Goal: Check status: Check status

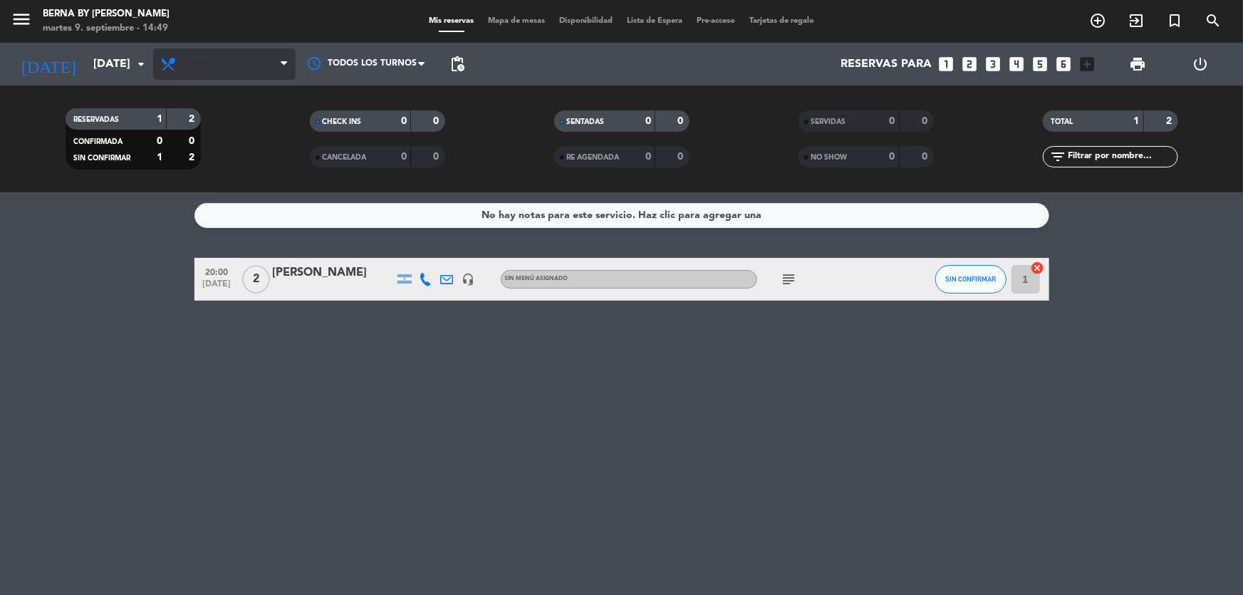
click at [178, 68] on icon at bounding box center [169, 64] width 21 height 17
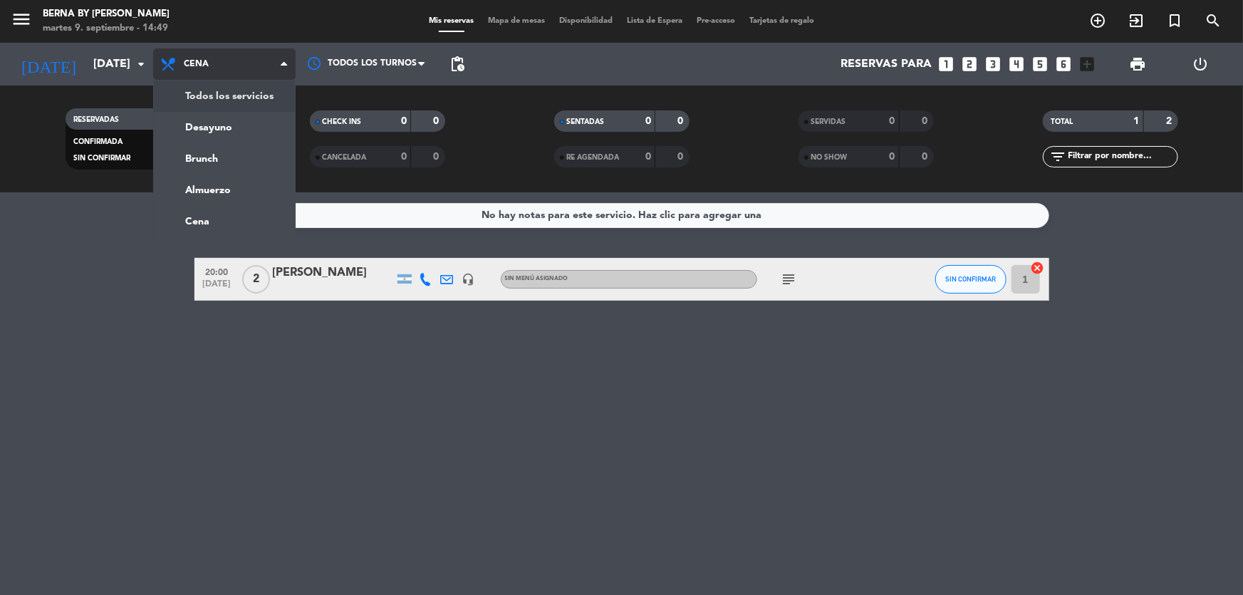
click at [182, 93] on div "menu Berna by [PERSON_NAME] 9. septiembre - 14:49 Mis reservas Mapa de mesas Di…" at bounding box center [621, 96] width 1243 height 192
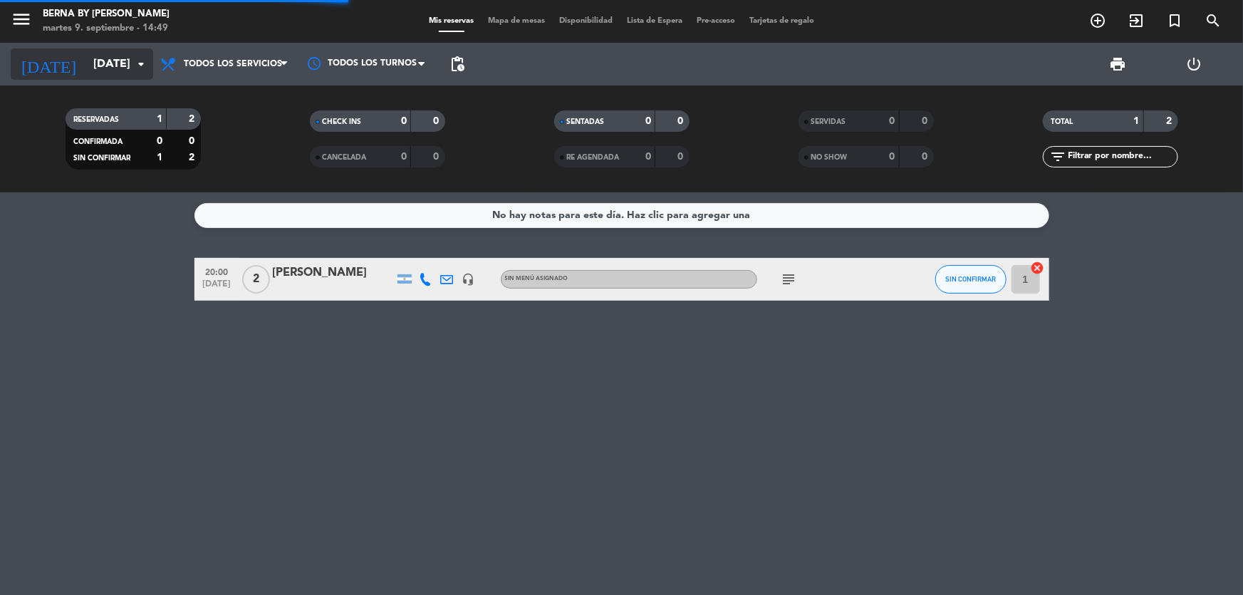
click at [95, 65] on input "[DATE]" at bounding box center [161, 65] width 150 height 28
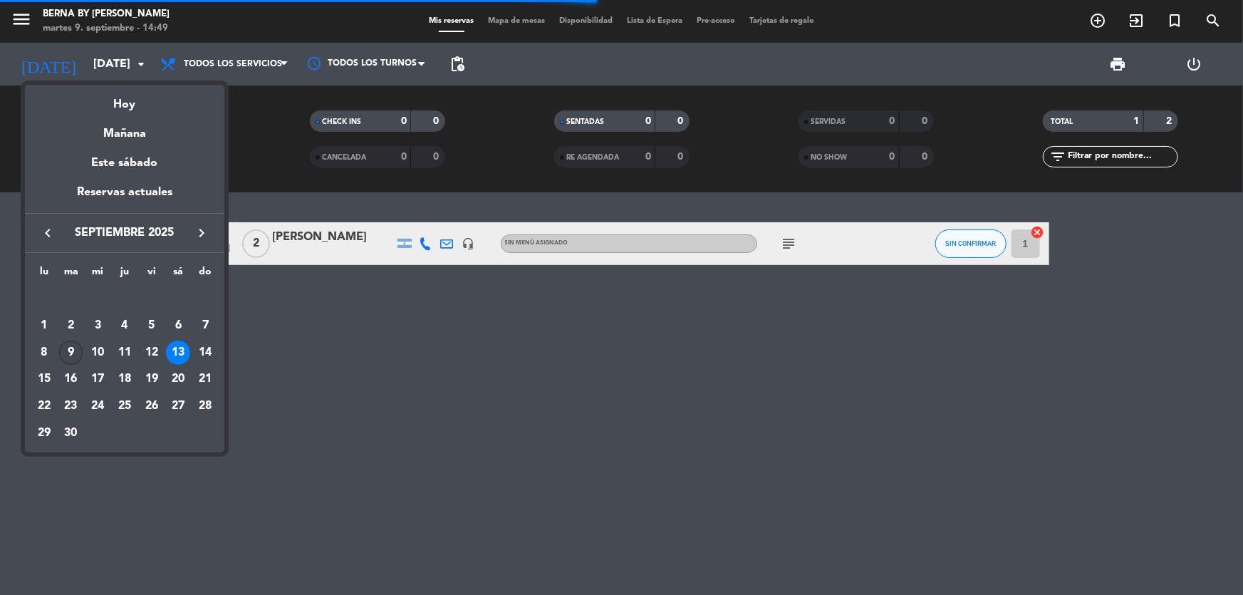
click at [73, 354] on div "9" at bounding box center [71, 352] width 24 height 24
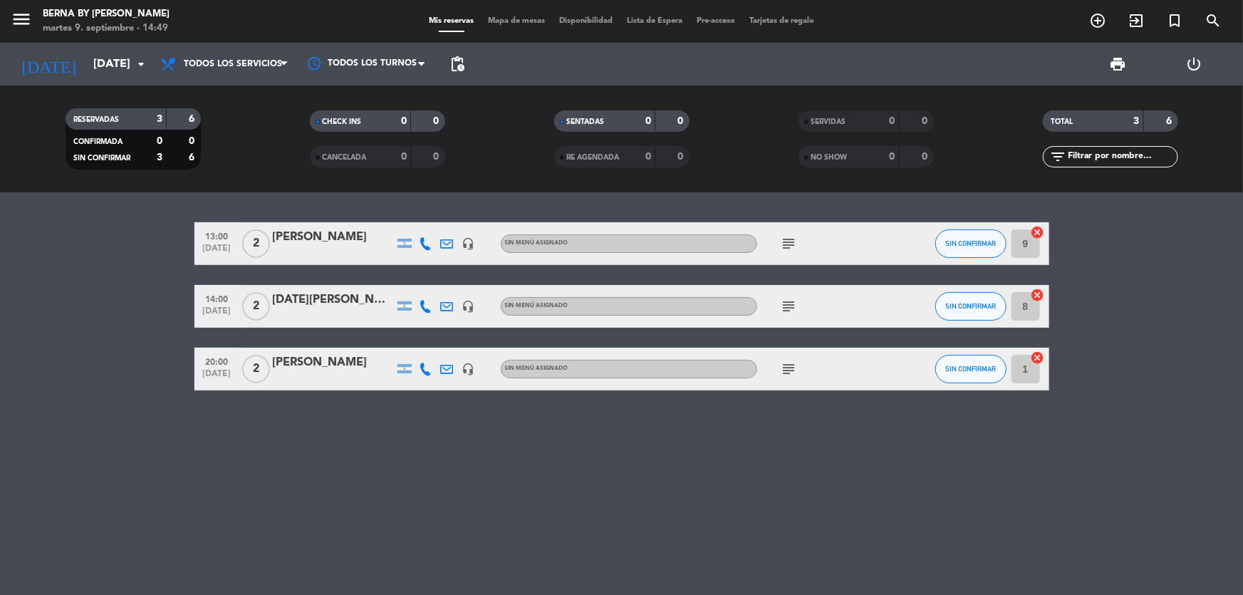
drag, startPoint x: 283, startPoint y: 318, endPoint x: 115, endPoint y: 334, distance: 169.5
click at [115, 334] on bookings-row "13:00 [DATE] 2 [PERSON_NAME] headset_mic Sin menú asignado subject SIN CONFIRMA…" at bounding box center [621, 306] width 1243 height 168
click at [156, 310] on bookings-row "13:00 [DATE] 2 [PERSON_NAME] headset_mic Sin menú asignado subject SIN CONFIRMA…" at bounding box center [621, 306] width 1243 height 168
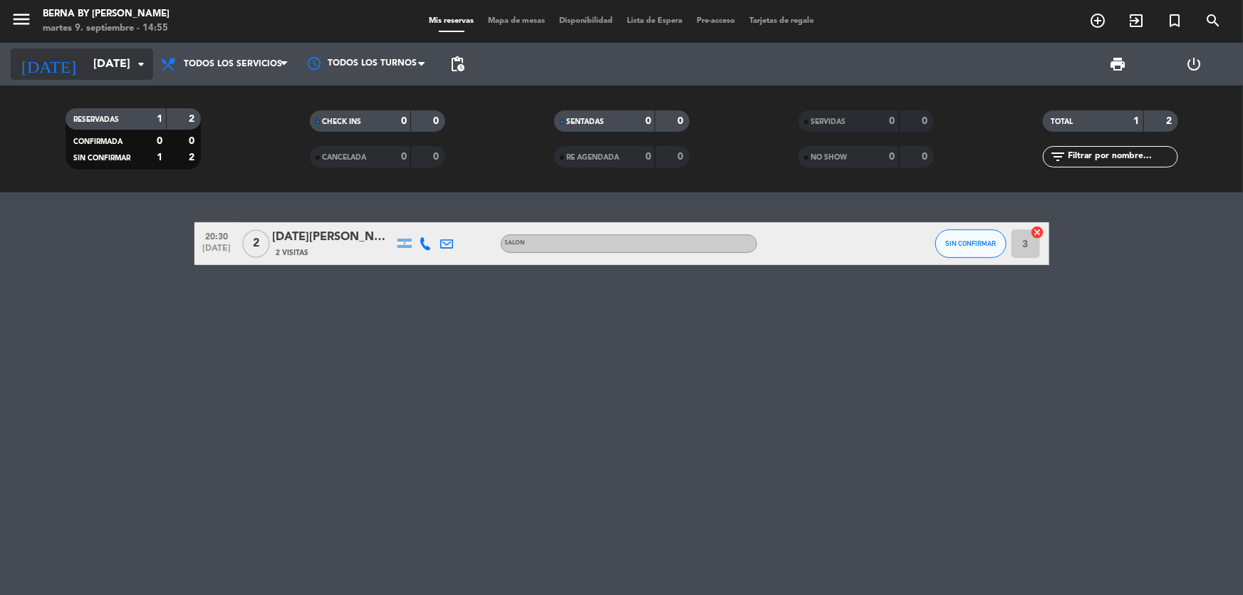
click at [117, 74] on input "[DATE]" at bounding box center [161, 65] width 150 height 28
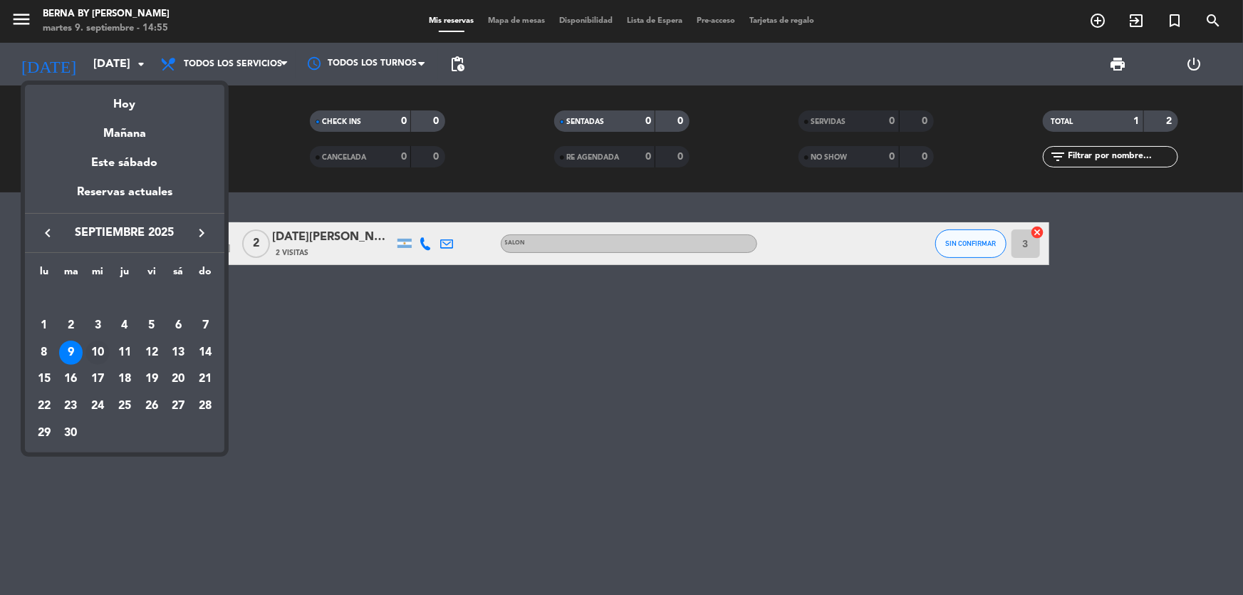
click at [93, 354] on div "10" at bounding box center [97, 352] width 24 height 24
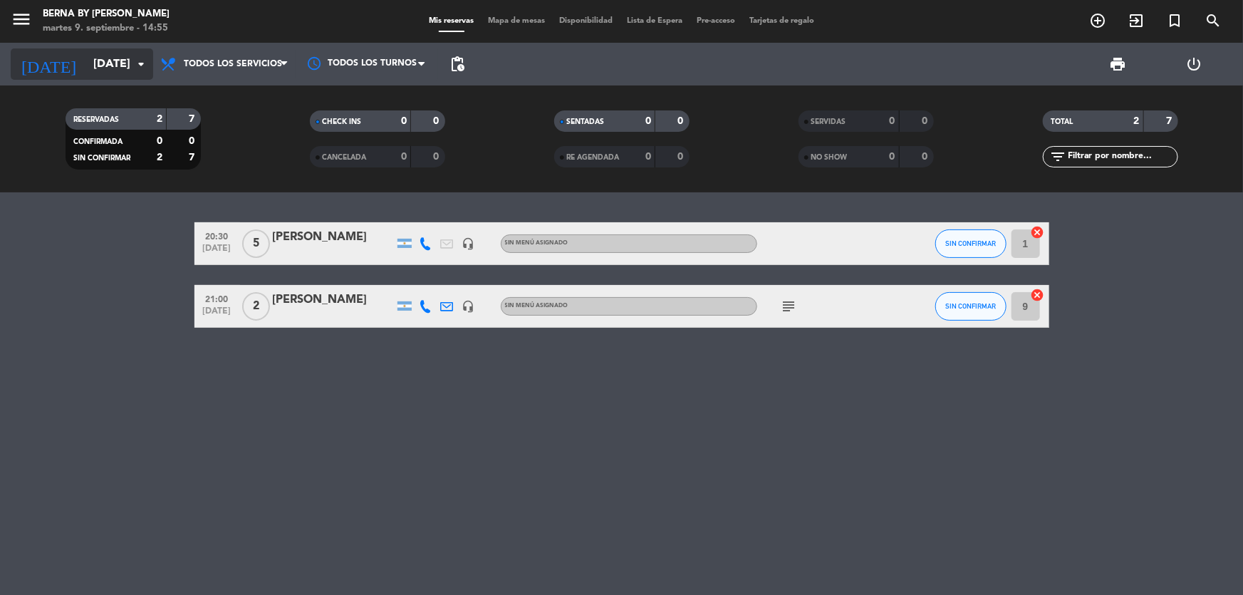
click at [86, 65] on input "[DATE]" at bounding box center [161, 65] width 150 height 28
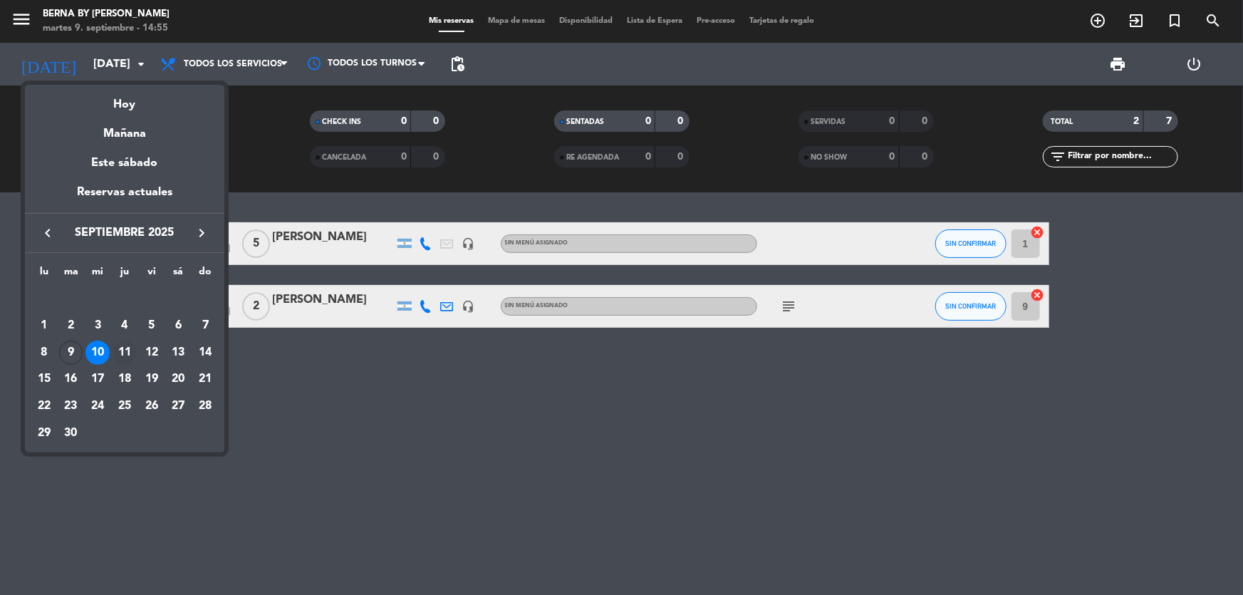
click at [130, 352] on div "11" at bounding box center [125, 352] width 24 height 24
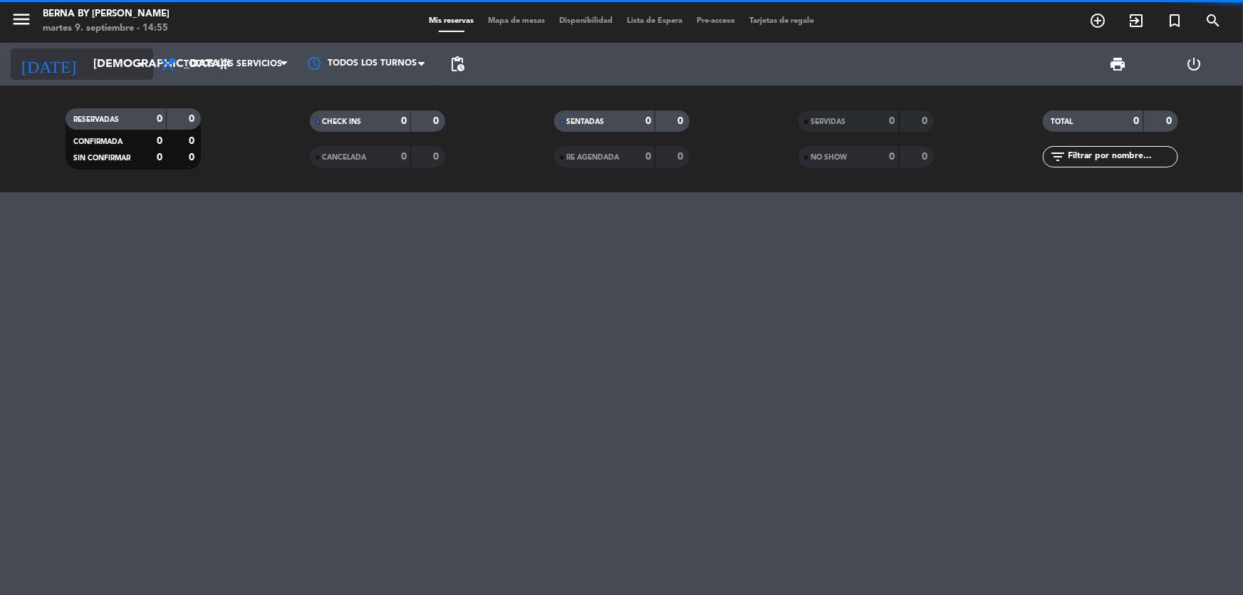
click at [129, 64] on input "[DEMOGRAPHIC_DATA][DATE]" at bounding box center [161, 65] width 150 height 28
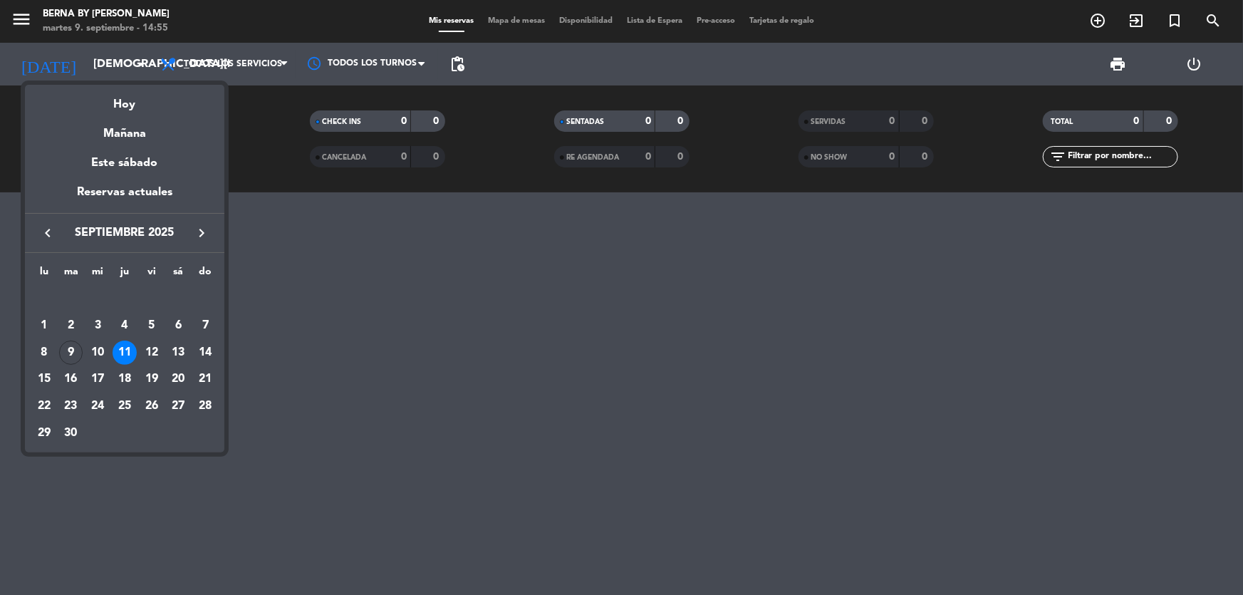
click at [147, 348] on div "12" at bounding box center [152, 352] width 24 height 24
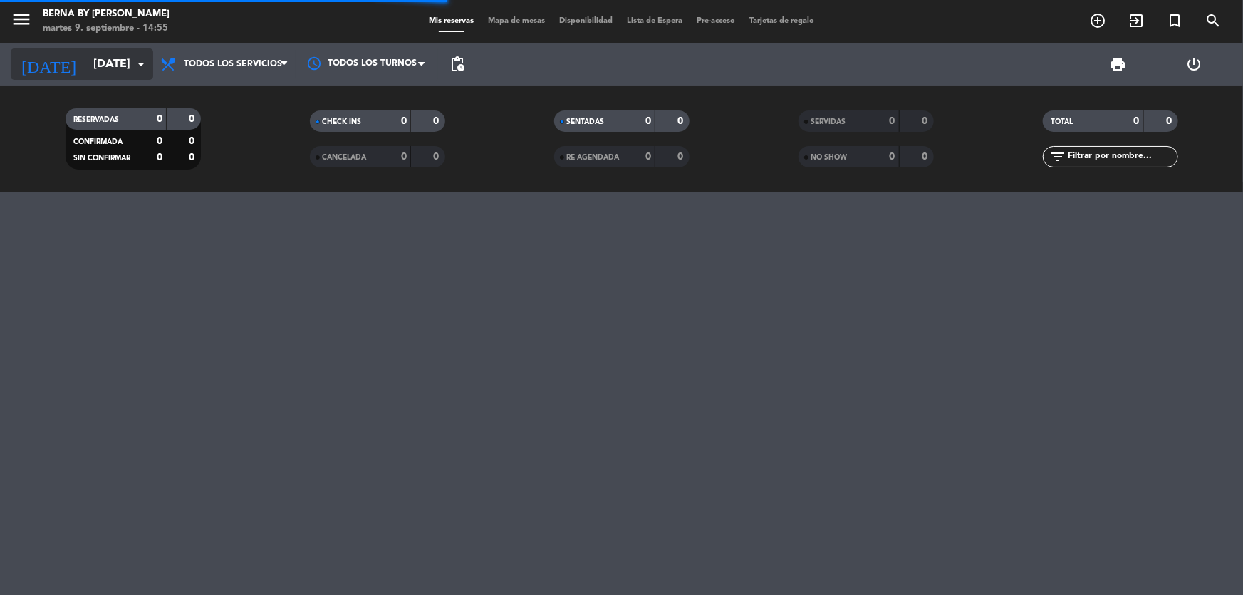
click at [93, 60] on input "[DATE]" at bounding box center [161, 65] width 150 height 28
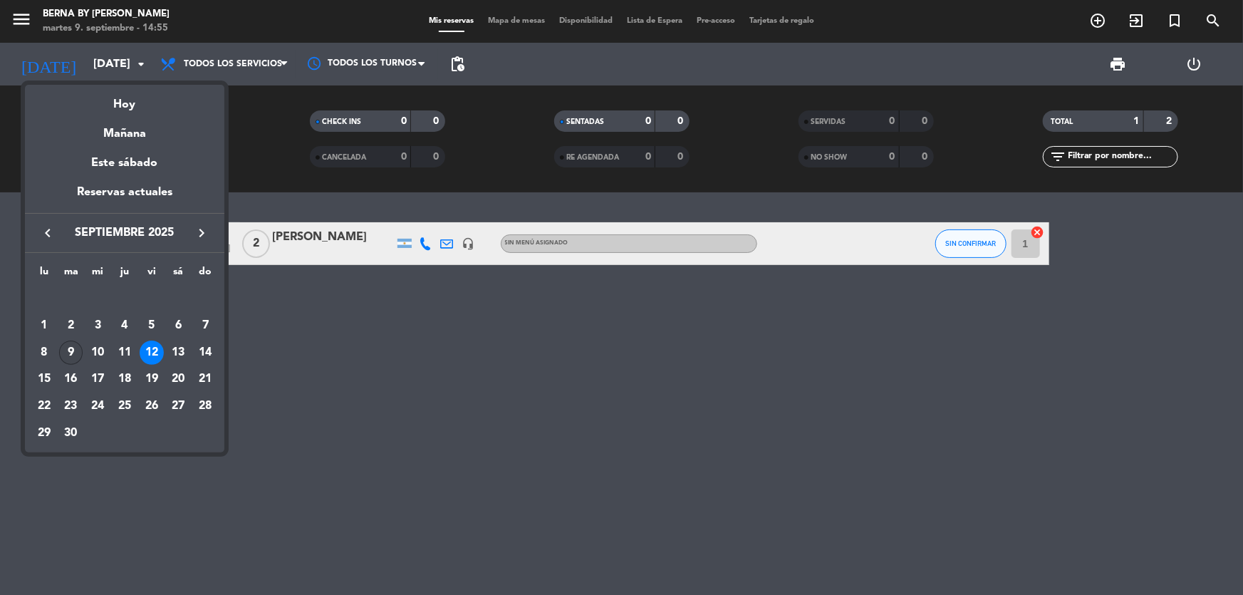
click at [60, 353] on div "9" at bounding box center [71, 352] width 24 height 24
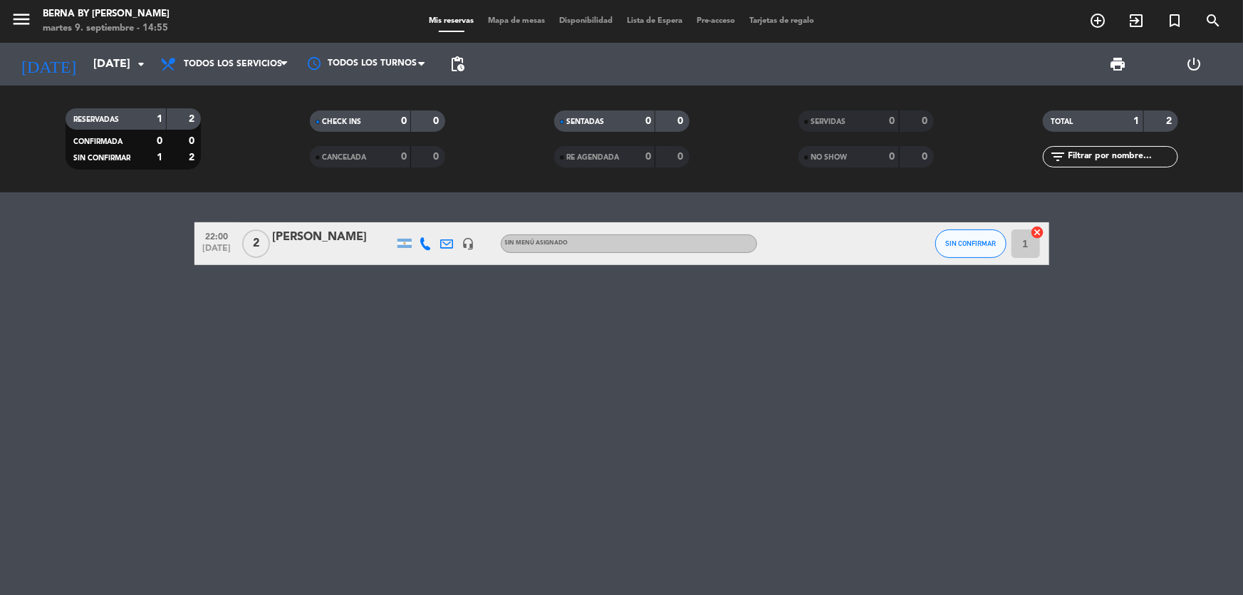
type input "[DATE]"
drag, startPoint x: 164, startPoint y: 336, endPoint x: 177, endPoint y: 325, distance: 16.7
click at [174, 330] on div "20:30 [DATE] 2 [DATE][PERSON_NAME] 2 Visitas SALON SIN CONFIRMAR 3 cancel" at bounding box center [621, 393] width 1243 height 402
